Goal: Complete application form

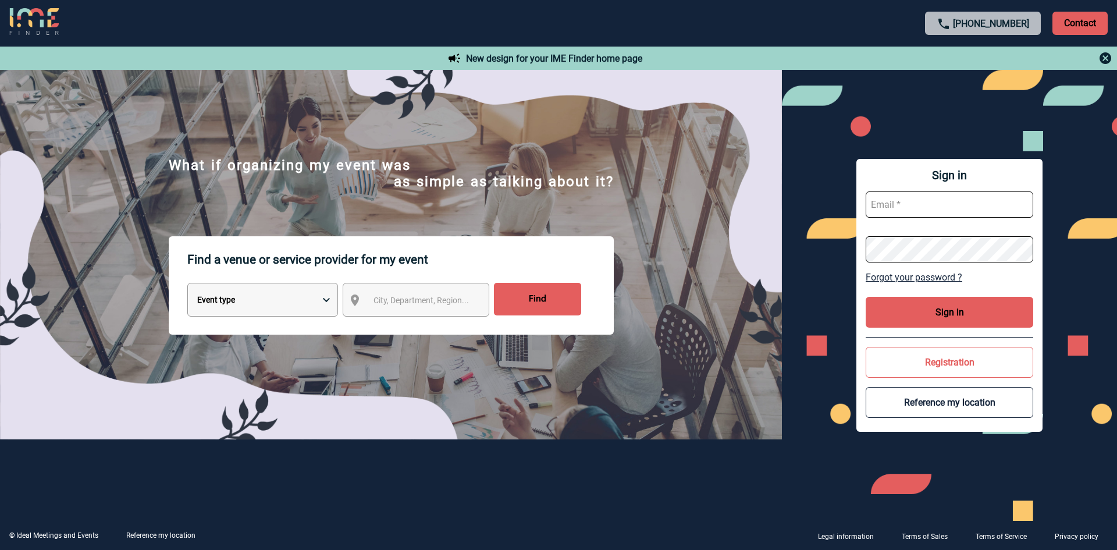
type input "[EMAIL_ADDRESS][PERSON_NAME][DOMAIN_NAME]"
click at [956, 315] on button "Sign in" at bounding box center [950, 312] width 168 height 31
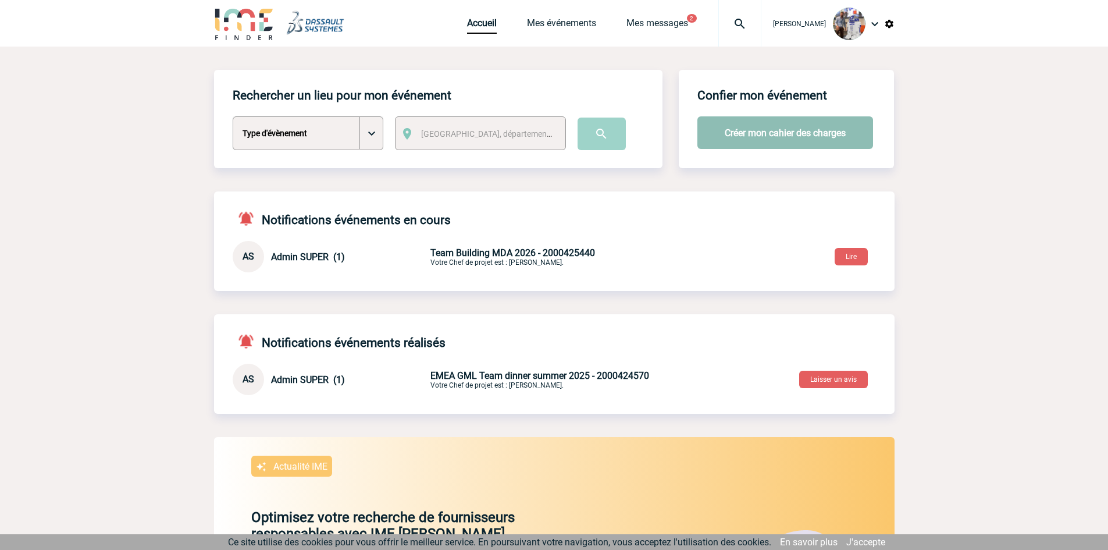
click at [772, 130] on button "Créer mon cahier des charges" at bounding box center [786, 132] width 176 height 33
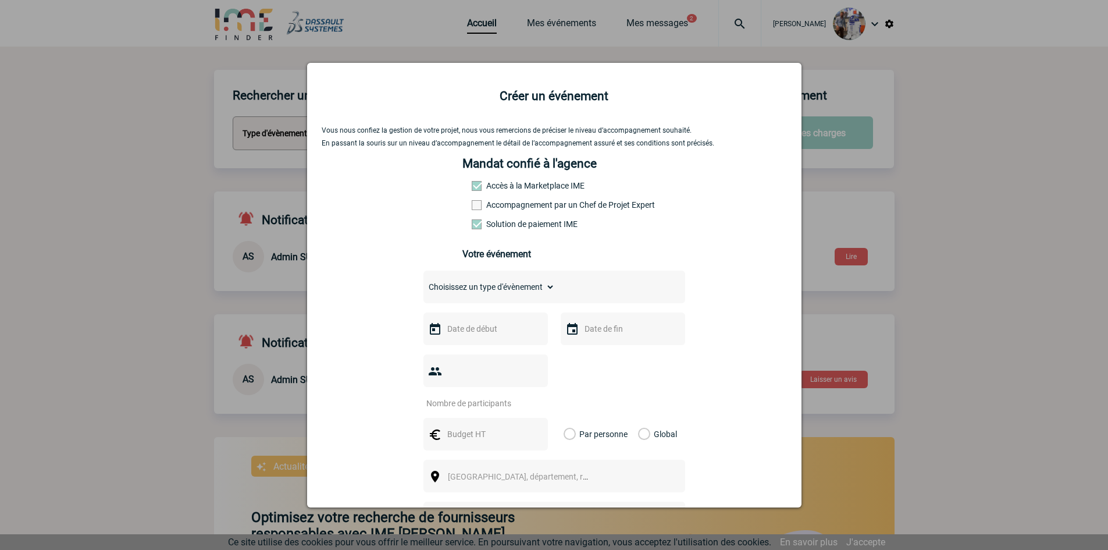
click at [472, 185] on span at bounding box center [477, 186] width 10 height 10
click at [503, 295] on select "Choisissez un type d'évènement Séminaire avec nuitée Séminaire sans nuitée Repa…" at bounding box center [489, 287] width 131 height 16
select select "4"
click at [424, 282] on select "Choisissez un type d'évènement Séminaire avec nuitée Séminaire sans nuitée Repa…" at bounding box center [489, 287] width 131 height 16
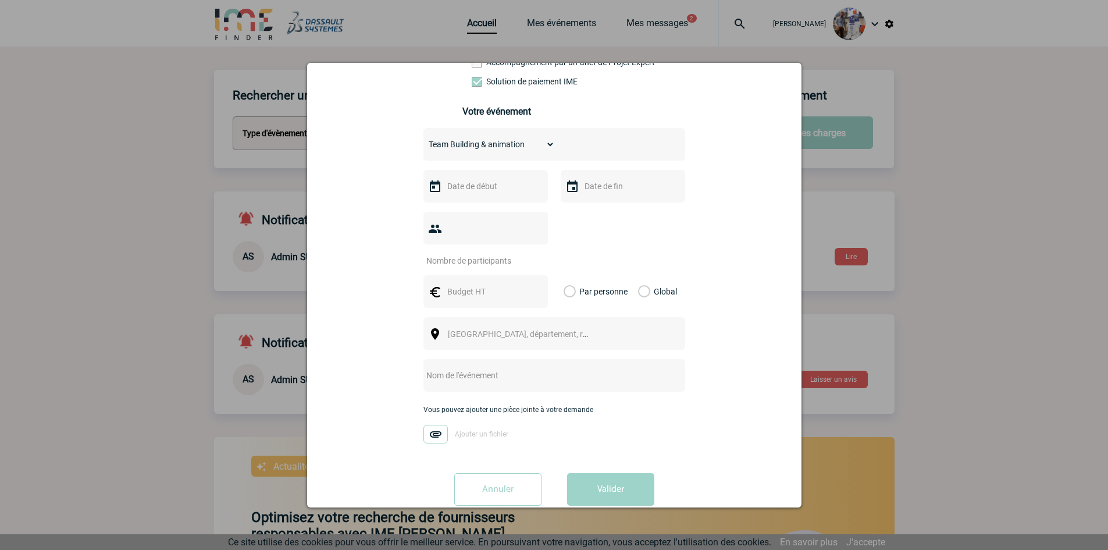
scroll to position [148, 0]
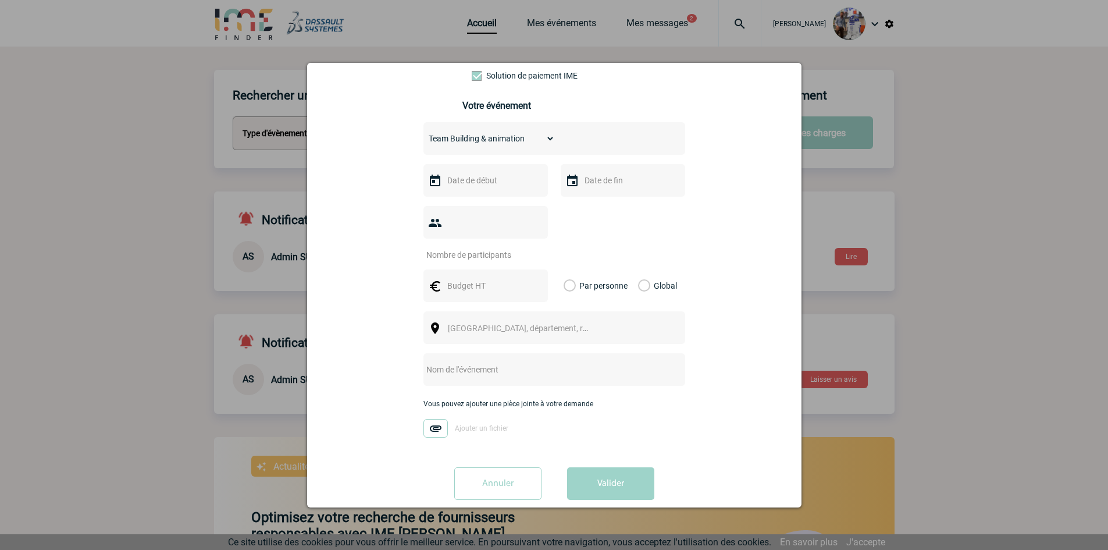
click at [431, 419] on img at bounding box center [436, 428] width 24 height 19
click at [0, 0] on input "Ajouter un fichier" at bounding box center [0, 0] width 0 height 0
click at [504, 186] on input "text" at bounding box center [484, 180] width 80 height 15
click at [590, 204] on span "Suivant" at bounding box center [590, 203] width 9 height 9
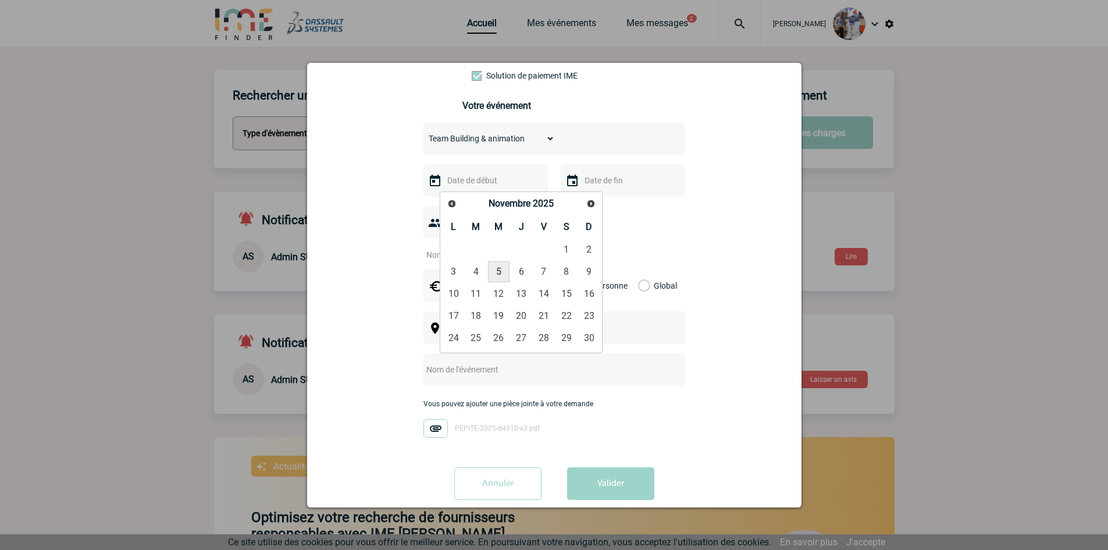
click at [493, 269] on link "5" at bounding box center [499, 271] width 22 height 21
type input "05-11-2025"
click at [597, 186] on input "text" at bounding box center [622, 180] width 80 height 15
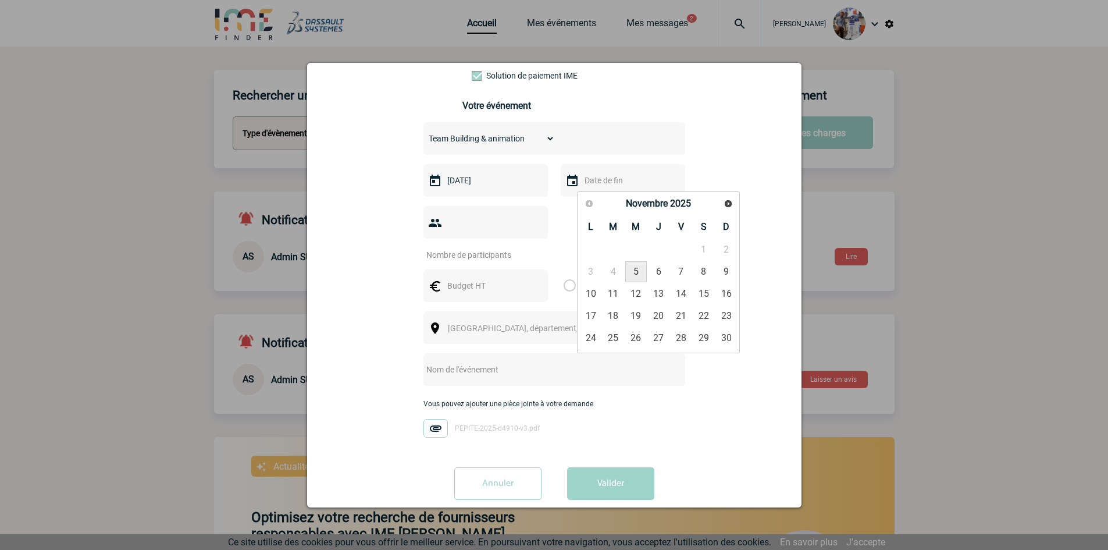
click at [636, 268] on link "5" at bounding box center [636, 271] width 22 height 21
type input "05-11-2025"
click at [477, 247] on input "number" at bounding box center [478, 254] width 109 height 15
type input "20"
click at [471, 278] on input "text" at bounding box center [484, 285] width 80 height 15
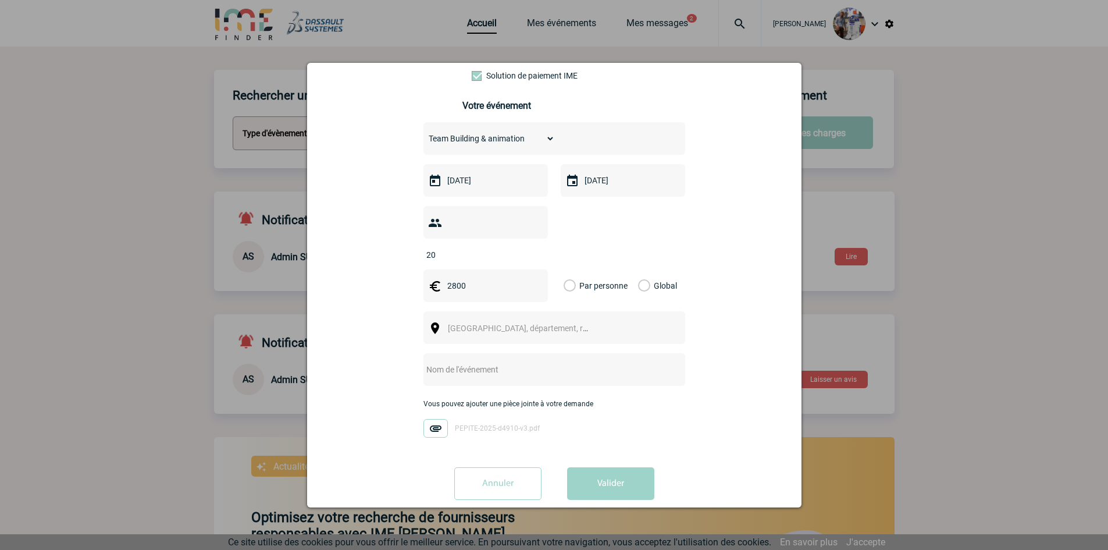
type input "2800"
click at [640, 269] on label "Global" at bounding box center [642, 285] width 8 height 33
click at [0, 0] on input "Global" at bounding box center [0, 0] width 0 height 0
click at [458, 323] on span "Ville, département, région..." at bounding box center [529, 327] width 162 height 9
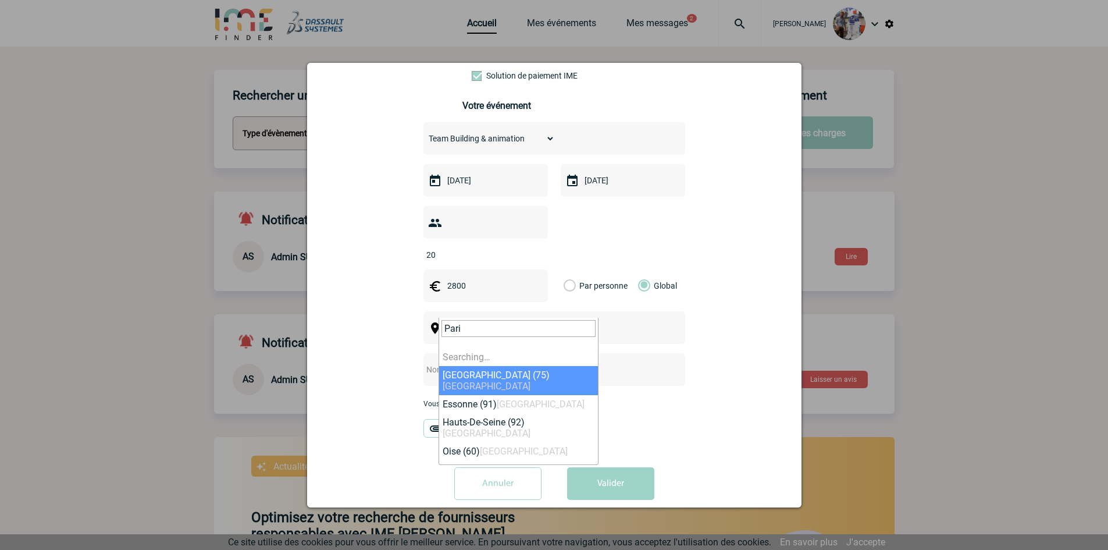
type input "Paris"
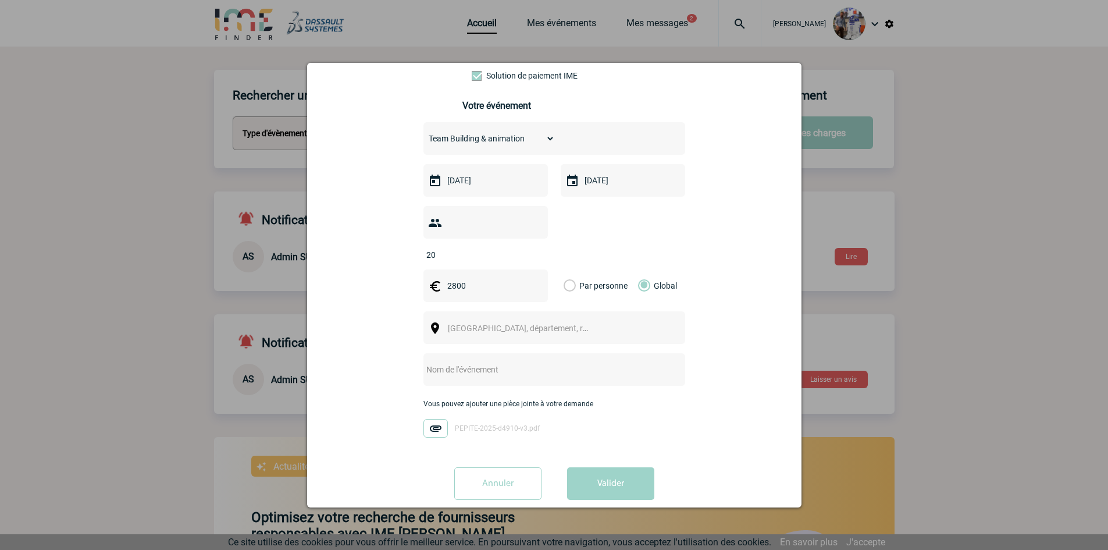
click at [361, 343] on div "Vous nous confiez la gestion de votre projet, nous vous remercions de préciser …" at bounding box center [554, 243] width 465 height 531
click at [471, 362] on input "text" at bounding box center [539, 369] width 231 height 15
type input "Team building Martech"
click at [604, 469] on button "Valider" at bounding box center [610, 483] width 87 height 33
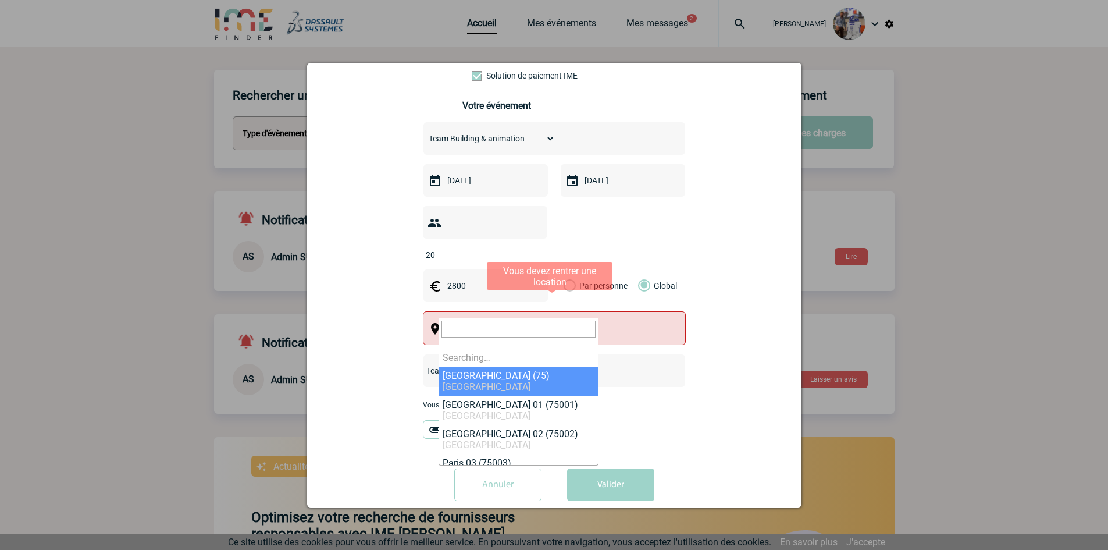
click at [495, 321] on span "Ville, département, région..." at bounding box center [523, 329] width 160 height 16
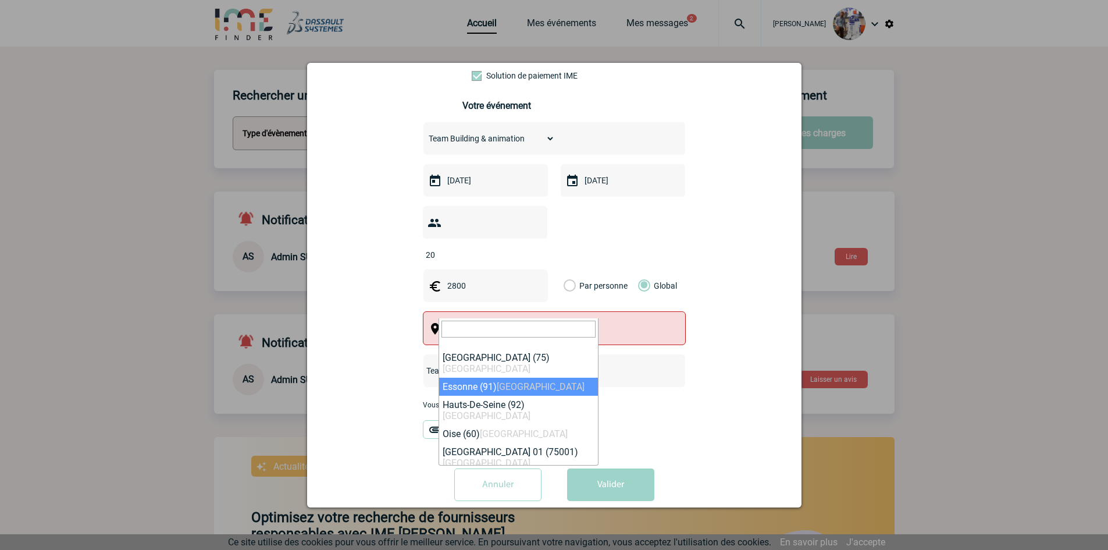
select select "63"
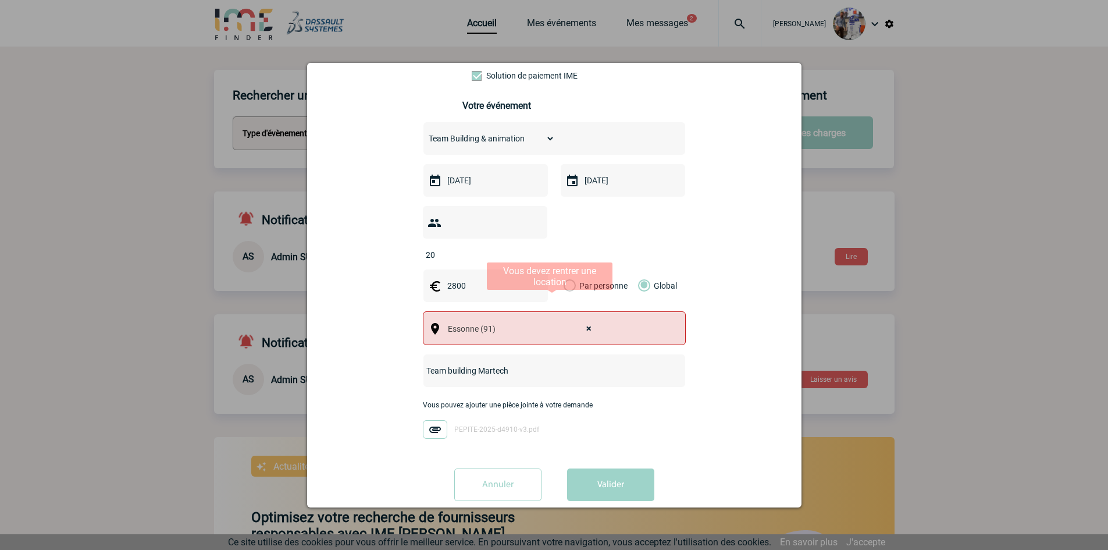
click at [502, 321] on span "× Essonne (91)" at bounding box center [523, 329] width 160 height 16
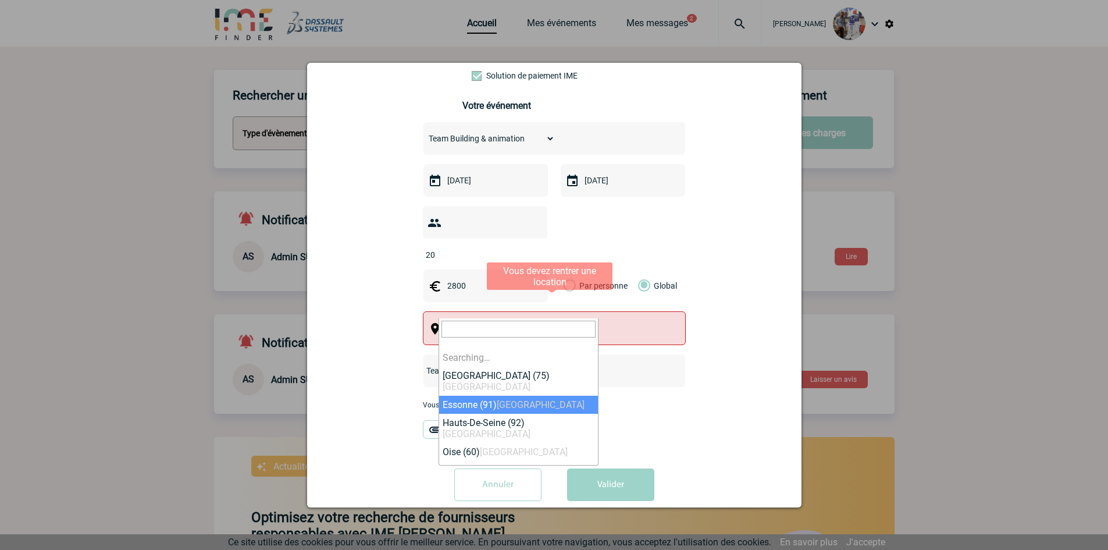
click at [471, 321] on span "× Essonne (91)" at bounding box center [523, 329] width 160 height 16
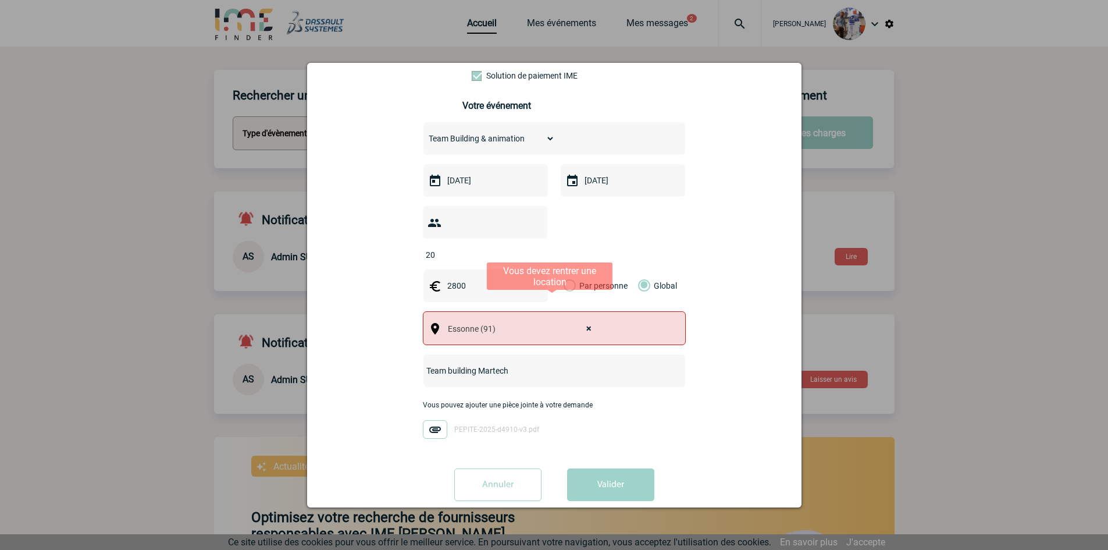
click at [492, 321] on span "× Essonne (91)" at bounding box center [523, 329] width 160 height 16
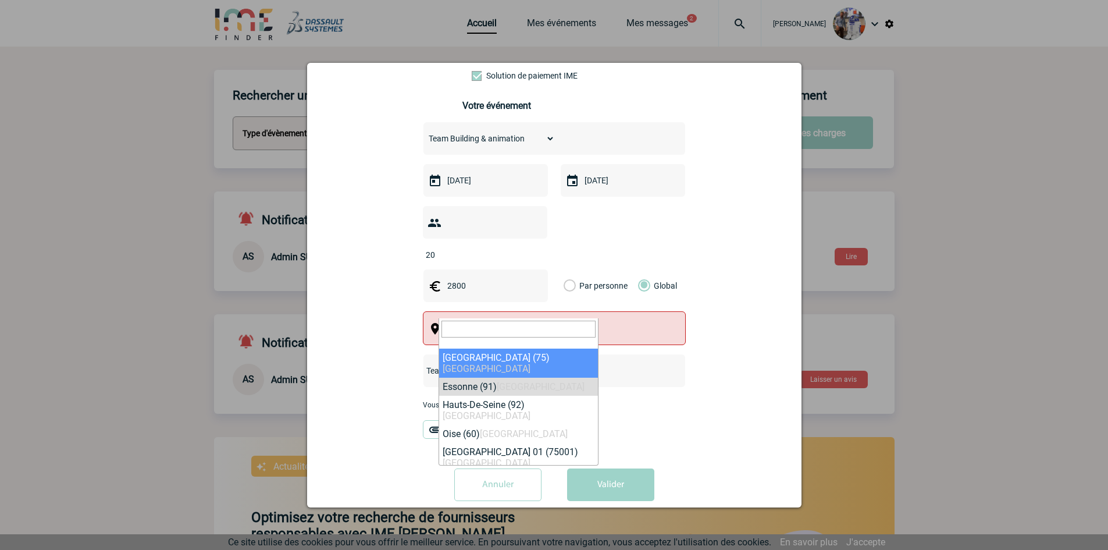
select select "3"
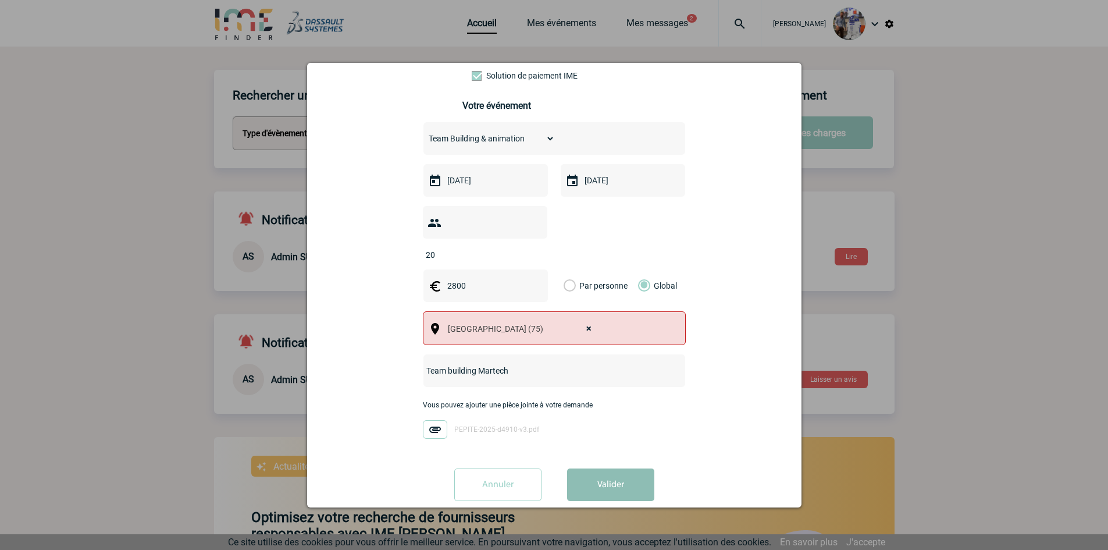
click at [607, 468] on button "Valider" at bounding box center [610, 484] width 87 height 33
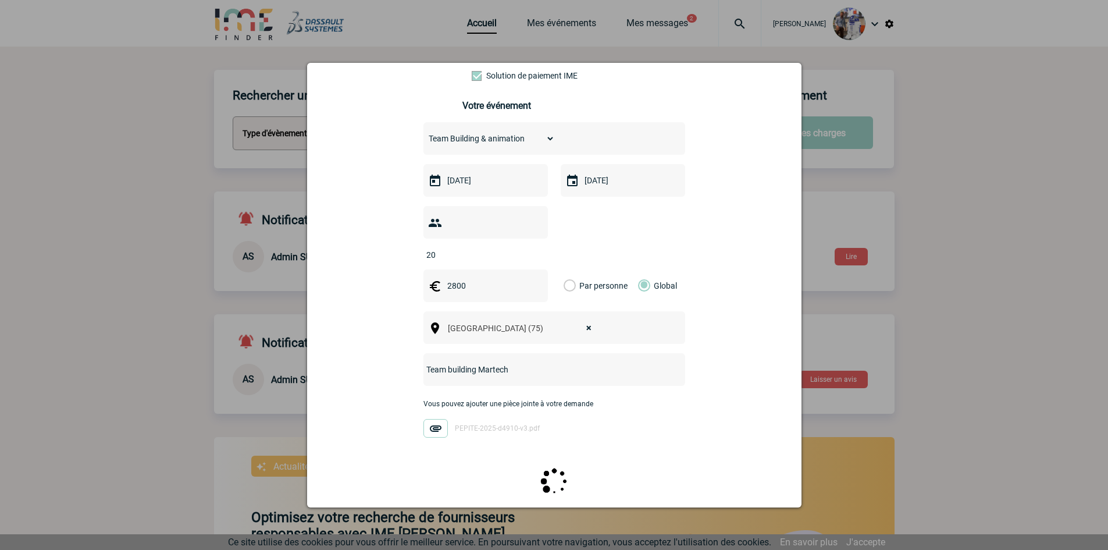
scroll to position [0, 0]
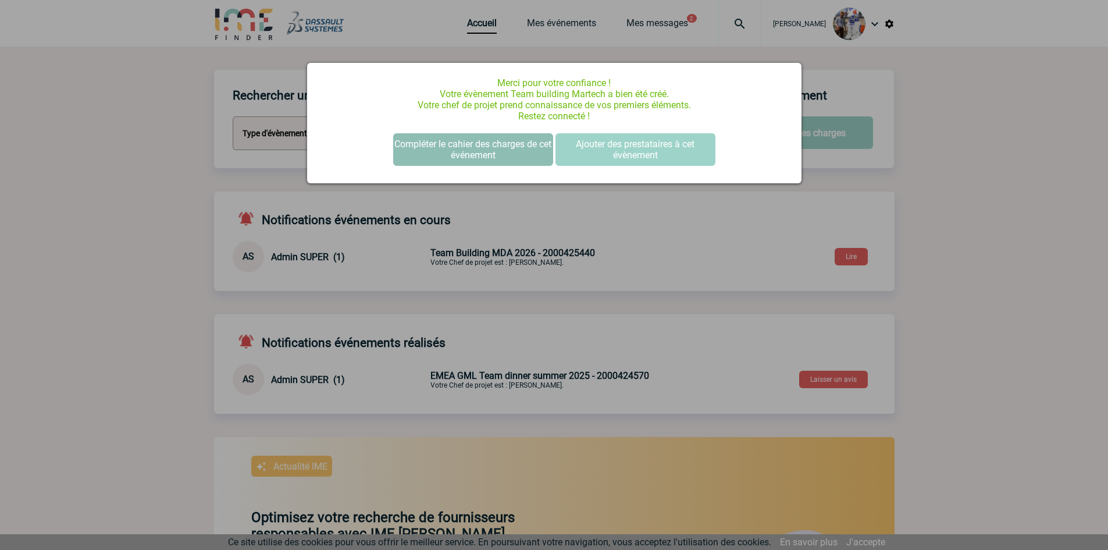
click at [478, 150] on button "Compléter le cahier des charges de cet événement" at bounding box center [473, 149] width 160 height 33
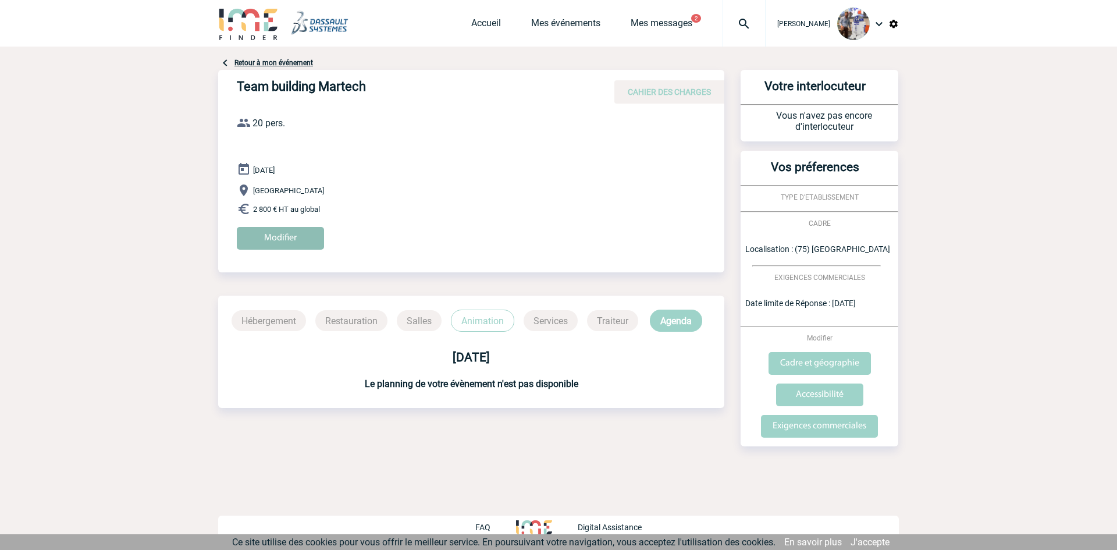
click at [301, 233] on input "Modifier" at bounding box center [280, 238] width 87 height 23
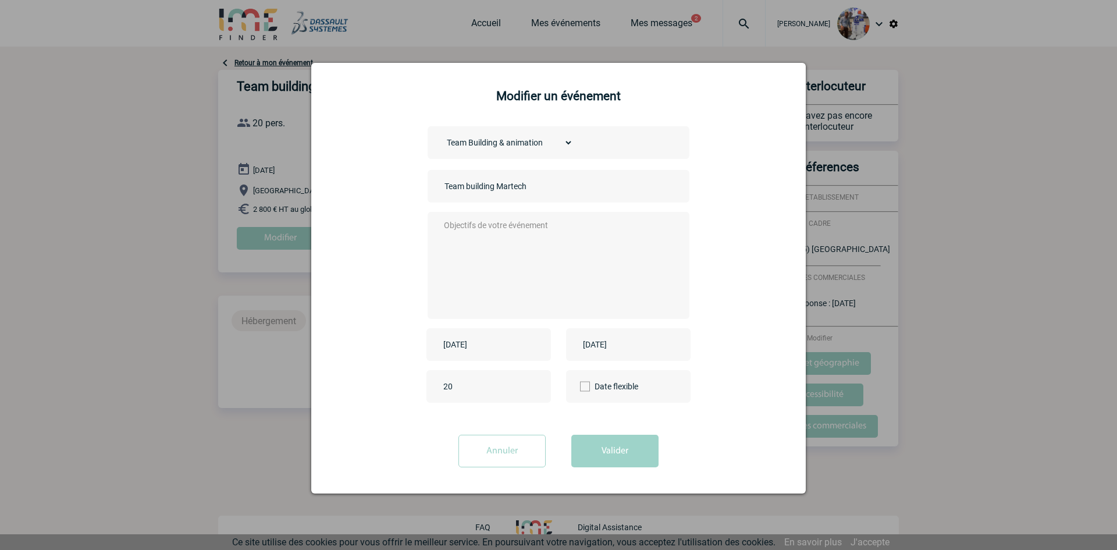
click at [492, 227] on textarea at bounding box center [556, 264] width 230 height 93
type textarea "Bonjour, Le devis est déjà établi, merci de faire le relais avec le prestataire…"
click at [620, 454] on button "Valider" at bounding box center [614, 451] width 87 height 33
